Goal: Task Accomplishment & Management: Complete application form

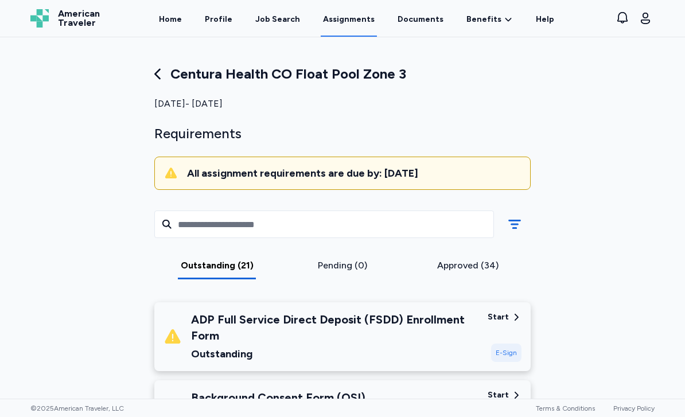
scroll to position [842, 0]
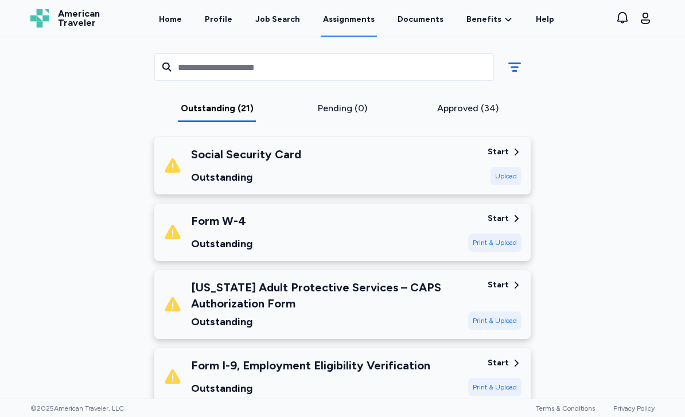
click at [656, 0] on div "American Traveler American Traveler Home Profile Job Search Assignments Documen…" at bounding box center [342, 18] width 643 height 37
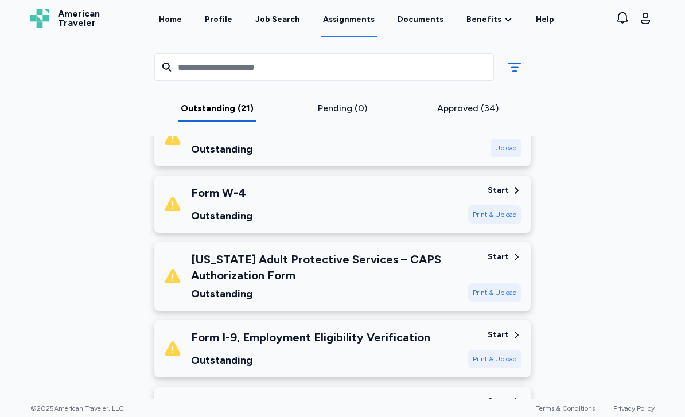
scroll to position [870, 0]
click at [444, 268] on div "[US_STATE] Adult Protective Services – CAPS Authorization Form" at bounding box center [325, 268] width 268 height 32
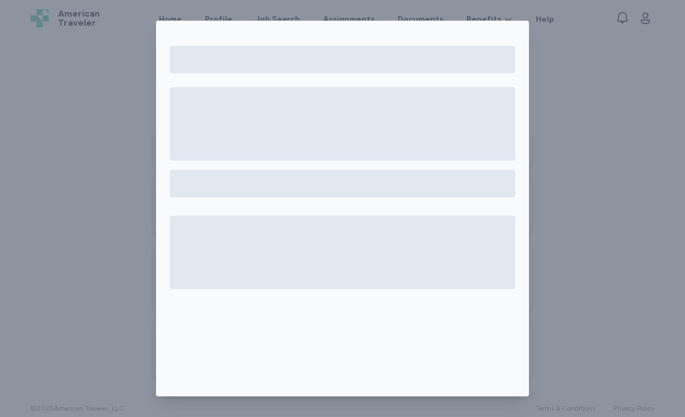
scroll to position [21, 0]
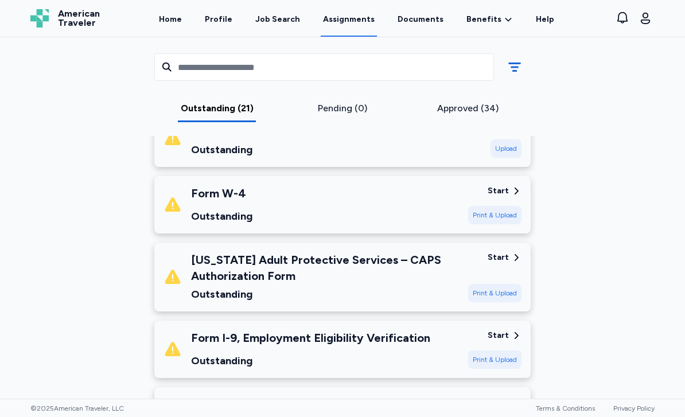
click at [514, 261] on icon at bounding box center [516, 257] width 10 height 10
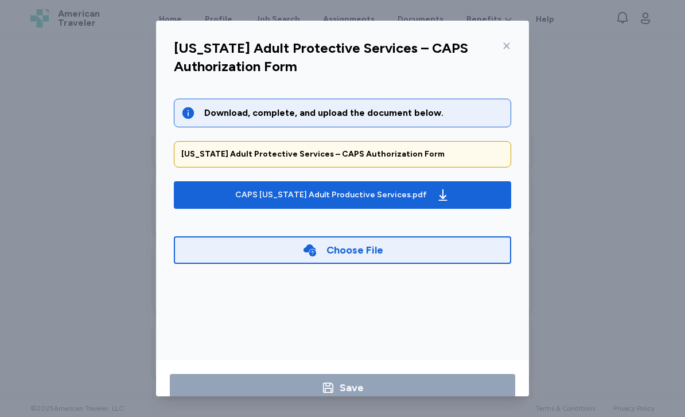
click at [484, 249] on div "Choose File" at bounding box center [342, 250] width 337 height 28
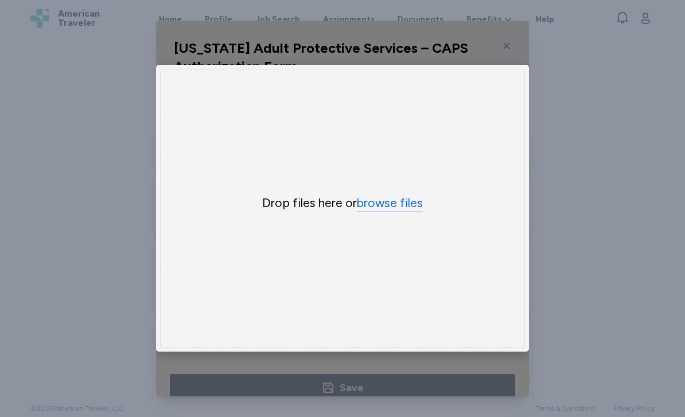
click at [413, 212] on button "browse files" at bounding box center [390, 203] width 66 height 17
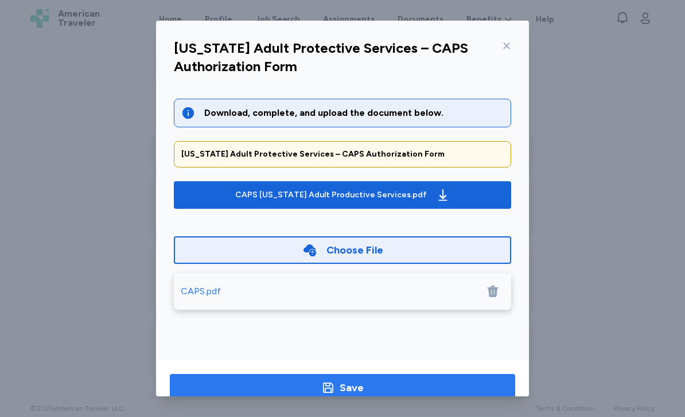
click at [371, 393] on span "Save" at bounding box center [342, 388] width 327 height 16
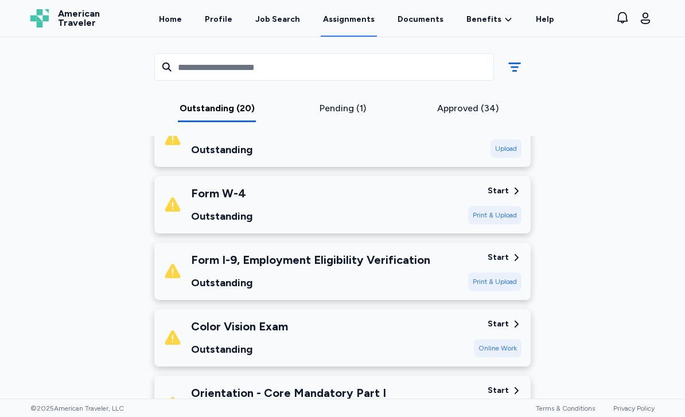
click at [353, 108] on div "Pending (1)" at bounding box center [343, 109] width 116 height 14
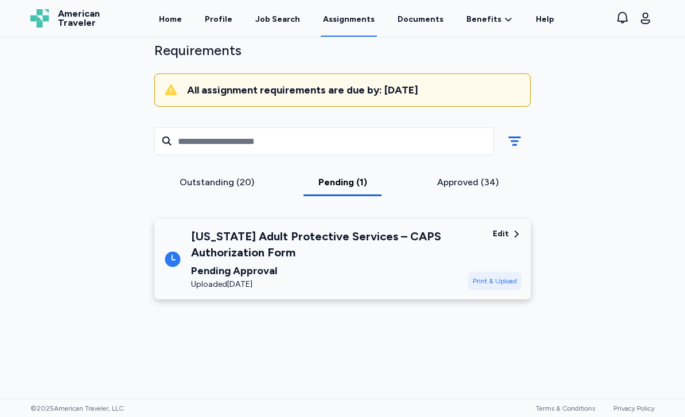
scroll to position [122, 0]
click at [508, 228] on div "Edit Print & Upload" at bounding box center [494, 259] width 53 height 62
click at [496, 228] on div "Edit Print & Upload" at bounding box center [494, 259] width 53 height 62
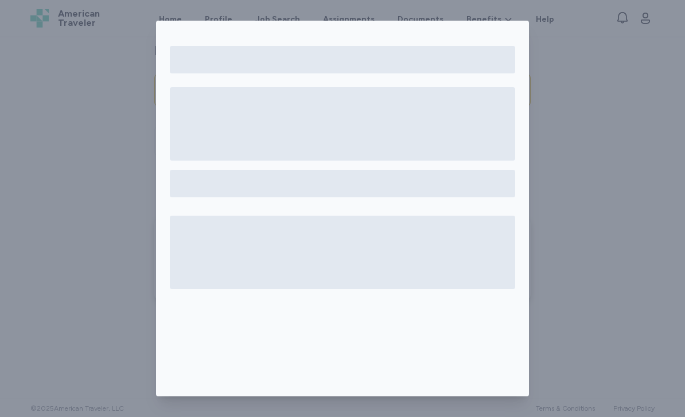
click at [428, 243] on div at bounding box center [342, 252] width 345 height 73
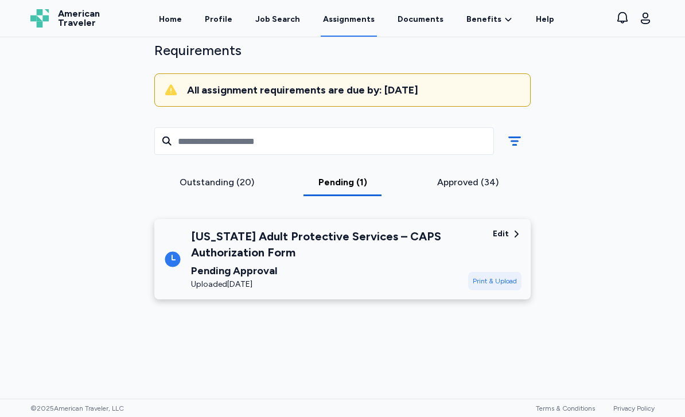
click at [233, 228] on div "[US_STATE] Adult Protective Services – CAPS Authorization Form Pending Approval…" at bounding box center [325, 259] width 268 height 62
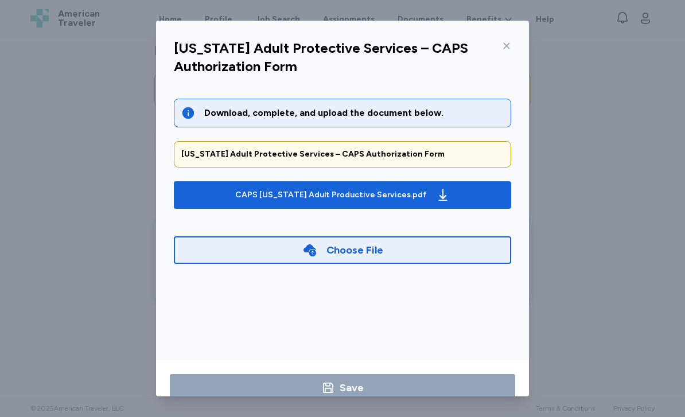
scroll to position [21, 0]
click at [509, 37] on div at bounding box center [504, 46] width 14 height 18
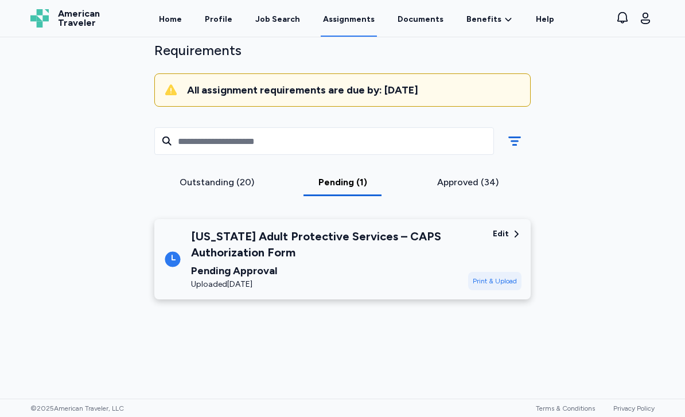
click at [523, 219] on div "[US_STATE] Adult Protective Services – CAPS Authorization Form Pending Approval…" at bounding box center [342, 259] width 376 height 80
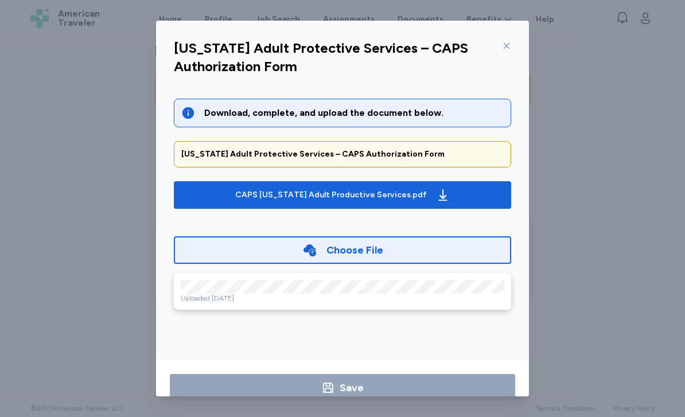
click at [511, 41] on icon at bounding box center [506, 45] width 9 height 9
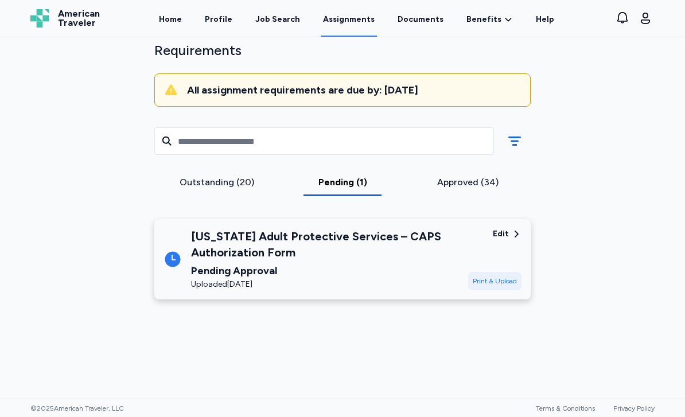
scroll to position [122, 0]
click at [511, 228] on div "Edit" at bounding box center [507, 233] width 29 height 11
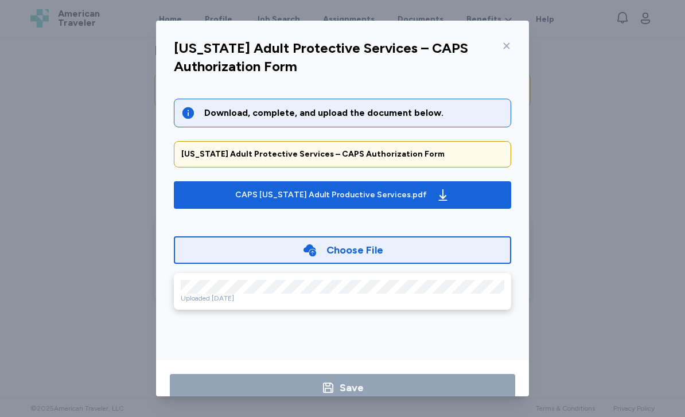
click at [461, 252] on div "Choose File" at bounding box center [342, 250] width 337 height 28
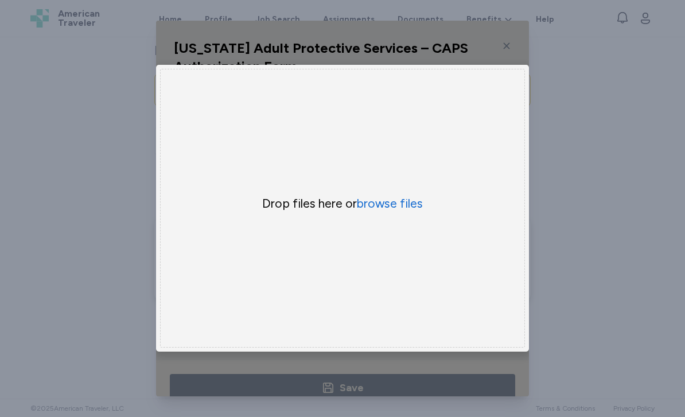
scroll to position [83, 0]
click at [419, 212] on button "browse files" at bounding box center [390, 203] width 66 height 17
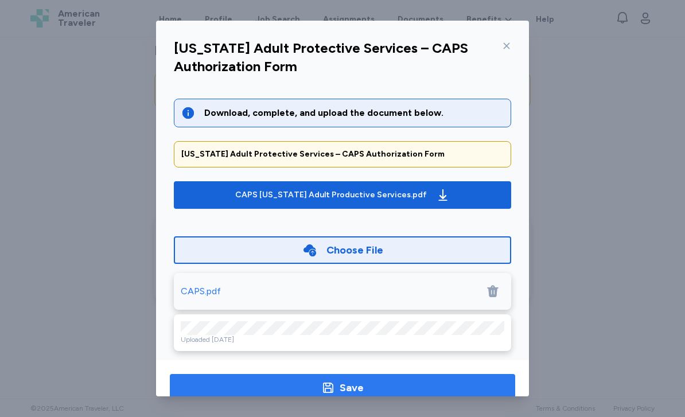
click at [375, 387] on span "Save" at bounding box center [342, 388] width 327 height 16
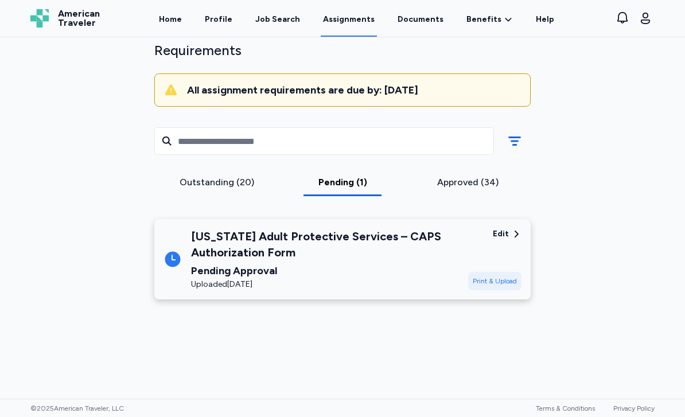
click at [513, 238] on icon at bounding box center [516, 234] width 10 height 10
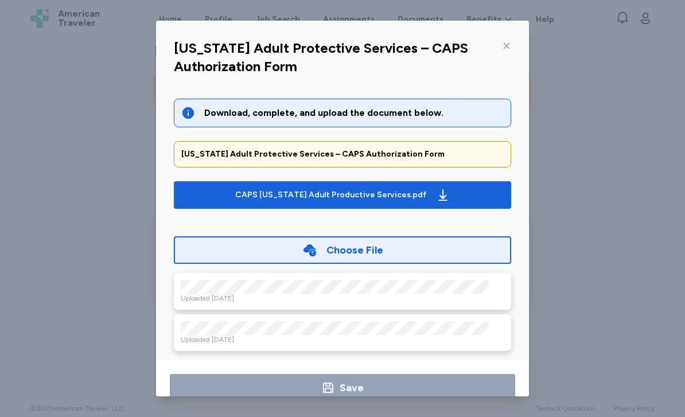
scroll to position [0, 0]
click at [200, 252] on div "Choose File" at bounding box center [342, 250] width 337 height 28
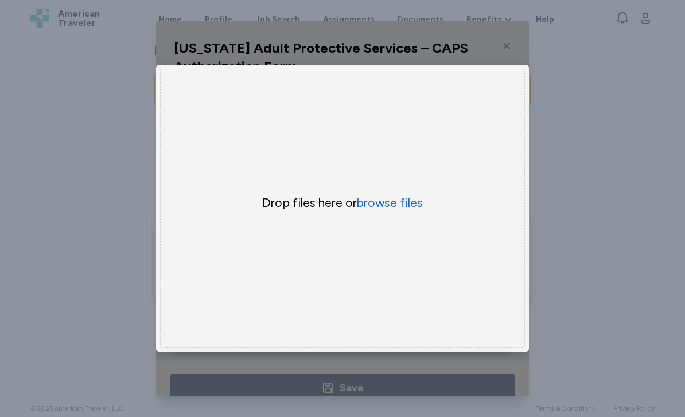
click at [383, 212] on button "browse files" at bounding box center [390, 203] width 66 height 17
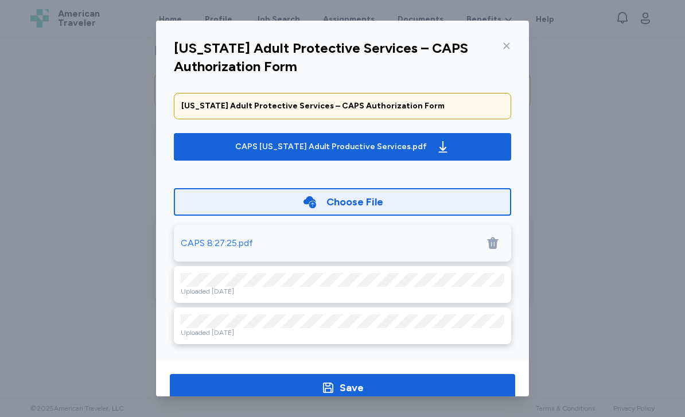
scroll to position [47, 0]
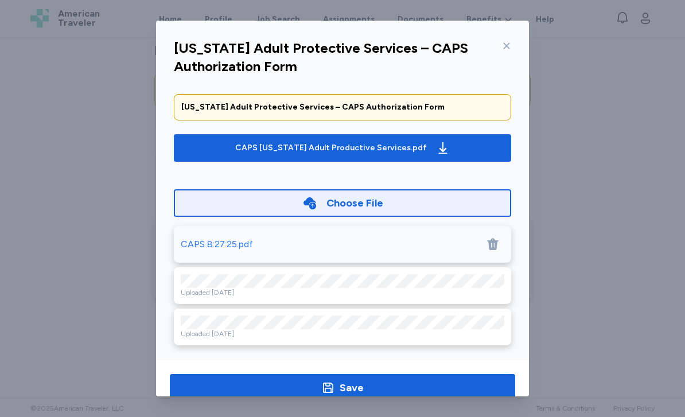
click at [206, 242] on div "CAPS 8:27:25.pdf" at bounding box center [217, 245] width 72 height 14
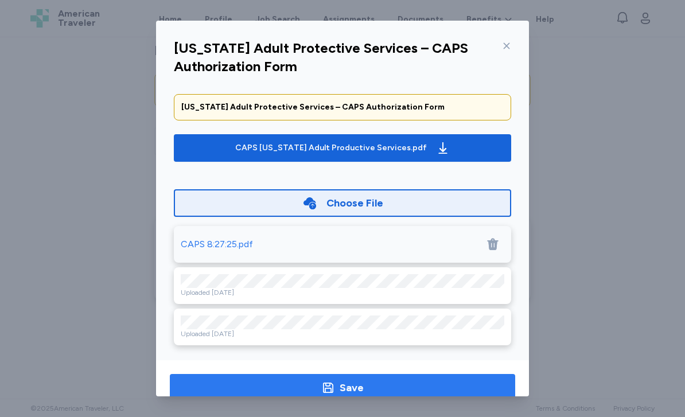
click at [299, 390] on span "Save" at bounding box center [342, 388] width 327 height 16
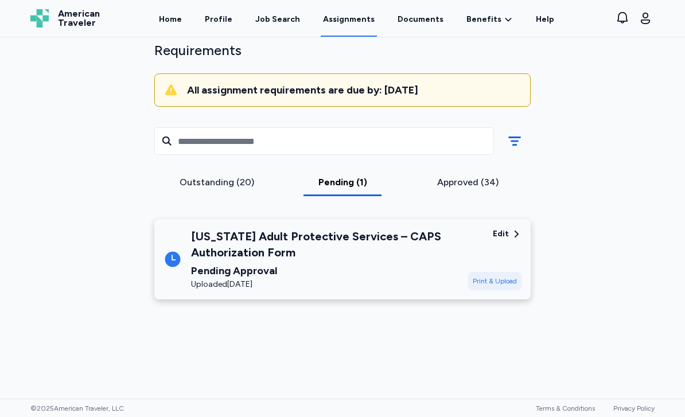
click at [247, 266] on div "Pending Approval" at bounding box center [325, 271] width 268 height 16
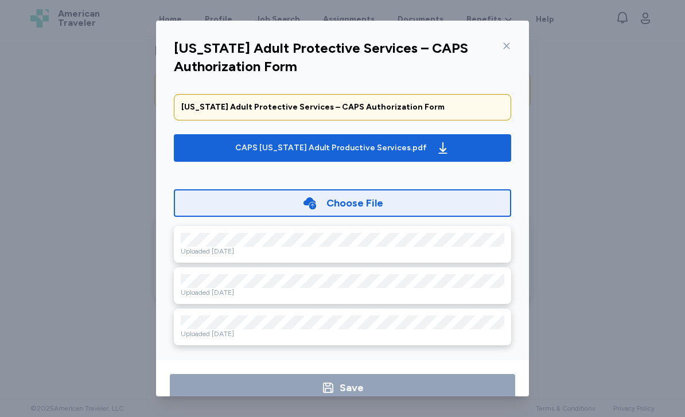
click at [201, 247] on div "Uploaded [DATE]" at bounding box center [343, 251] width 324 height 9
click at [232, 329] on div "Uploaded [DATE]" at bounding box center [343, 333] width 324 height 9
click at [509, 44] on icon at bounding box center [506, 45] width 9 height 9
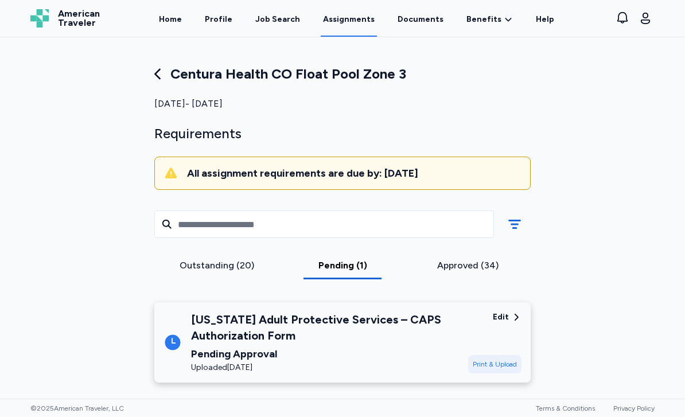
click at [204, 268] on div "Outstanding (20)" at bounding box center [217, 266] width 116 height 14
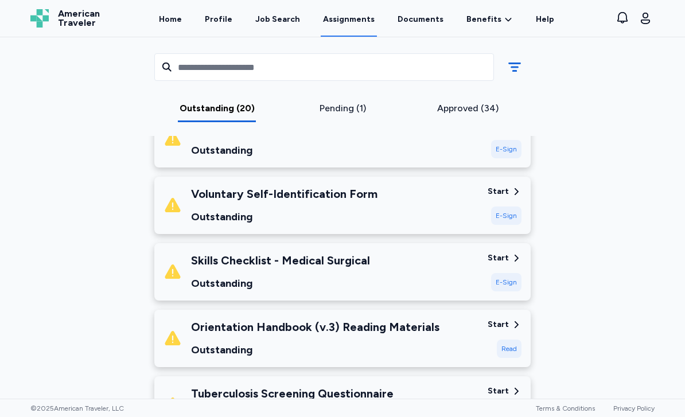
scroll to position [404, 0]
click at [204, 208] on div "Outstanding" at bounding box center [284, 216] width 186 height 16
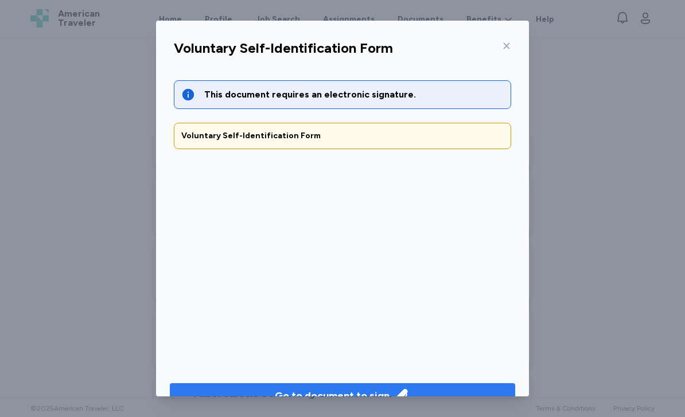
click at [290, 398] on div "Go to document to sign" at bounding box center [332, 396] width 115 height 16
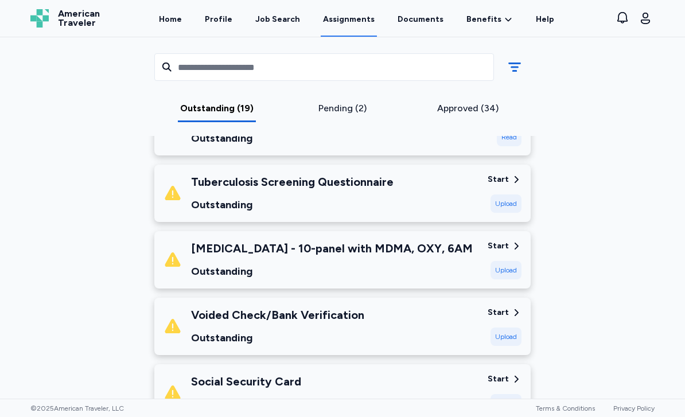
scroll to position [540, 0]
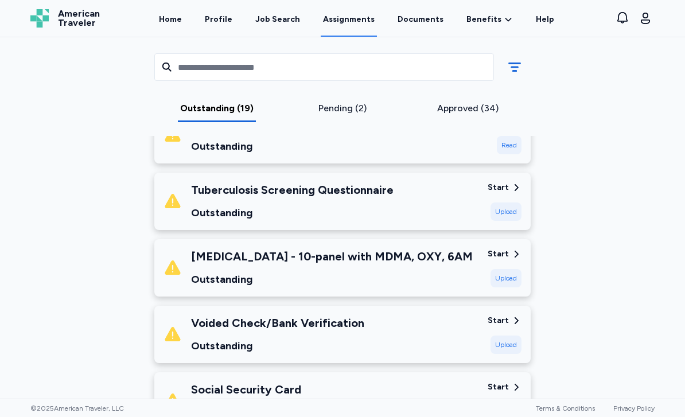
click at [402, 208] on div "Tuberculosis Screening Questionnaire Outstanding" at bounding box center [321, 201] width 315 height 39
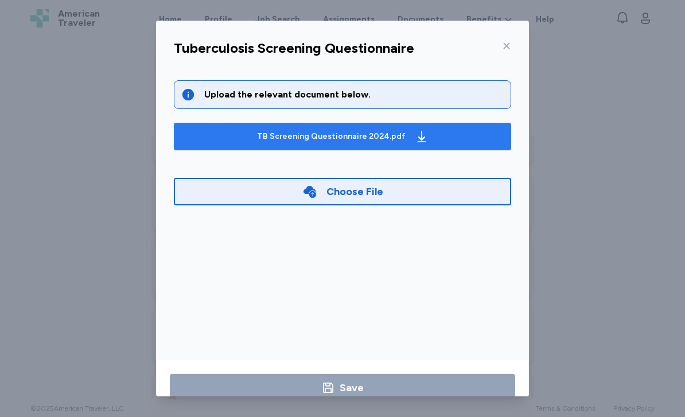
click at [330, 140] on div "TB Screening Questionnaire 2024.pdf" at bounding box center [343, 136] width 176 height 18
